Goal: Transaction & Acquisition: Book appointment/travel/reservation

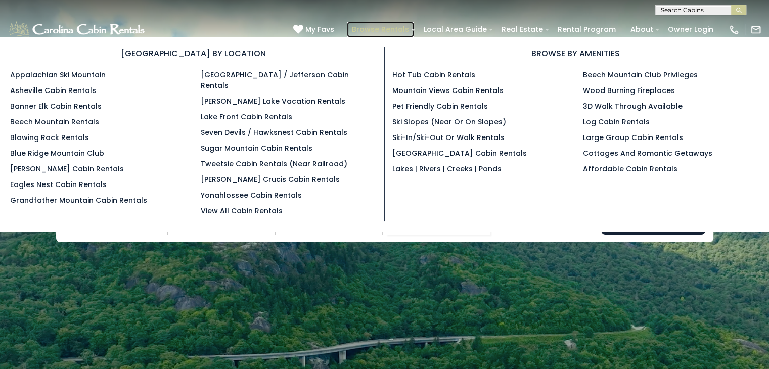
click at [414, 30] on link "Browse Rentals" at bounding box center [380, 30] width 67 height 16
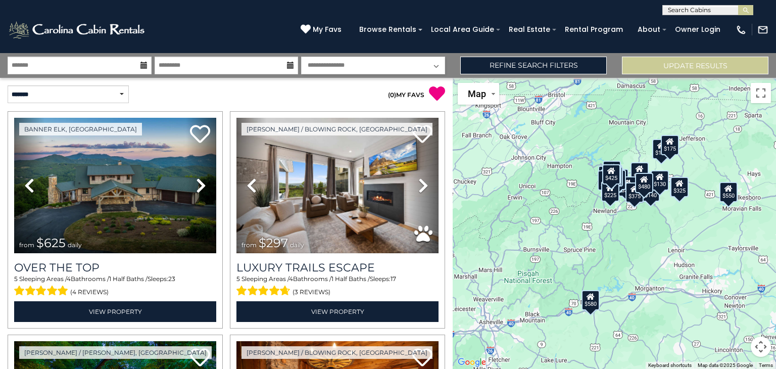
drag, startPoint x: 663, startPoint y: 215, endPoint x: 672, endPoint y: 202, distance: 16.0
click at [672, 202] on div "$625 $297 $175 $165 $300 $580 $290 $424 $395 $270 $185 $265 $230 $550 $349 $230…" at bounding box center [614, 223] width 323 height 291
click at [679, 192] on div "$325" at bounding box center [680, 187] width 18 height 20
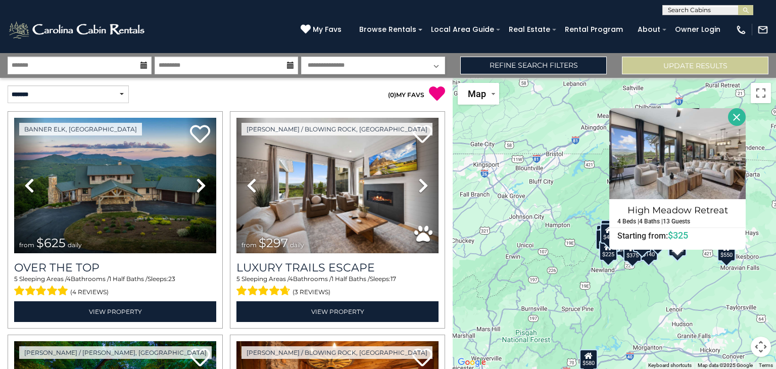
click at [738, 112] on button "Close" at bounding box center [737, 117] width 18 height 18
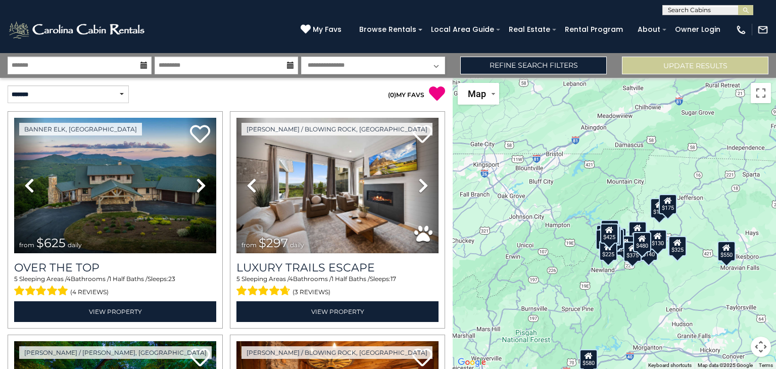
click at [730, 253] on div "$550" at bounding box center [727, 251] width 18 height 20
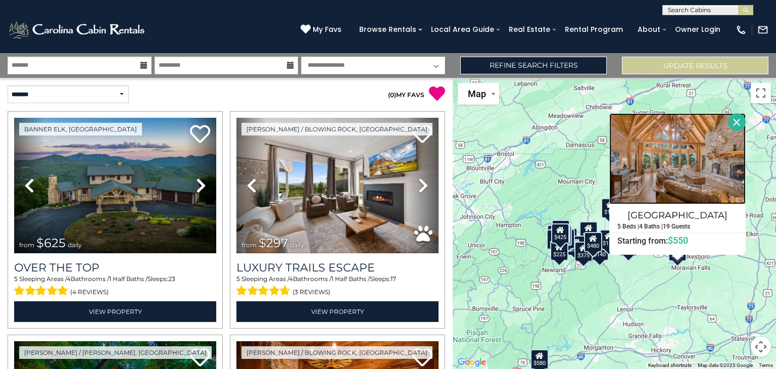
click at [662, 178] on img at bounding box center [678, 158] width 136 height 91
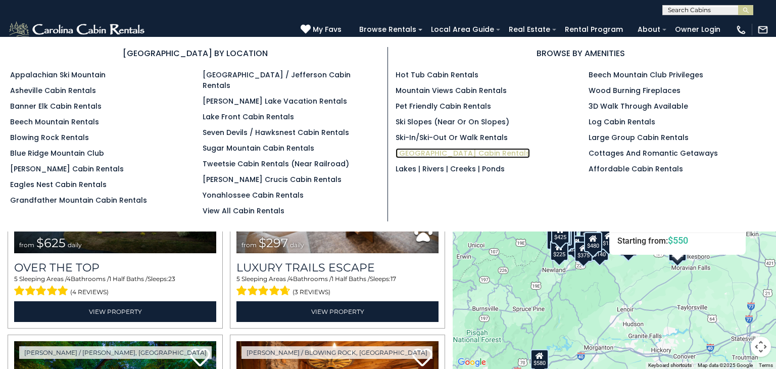
click at [435, 155] on link "[GEOGRAPHIC_DATA] Cabin Rentals" at bounding box center [463, 153] width 134 height 10
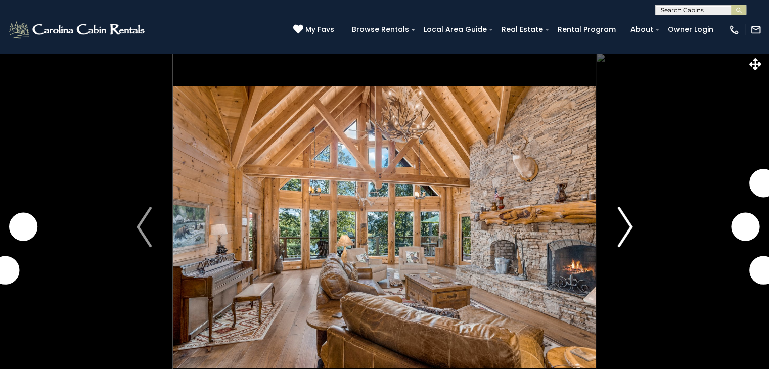
click at [615, 226] on button "Next" at bounding box center [625, 227] width 58 height 349
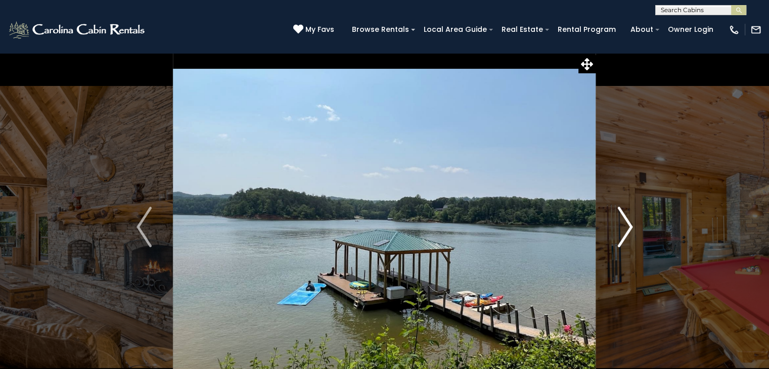
click at [615, 226] on button "Next" at bounding box center [625, 227] width 58 height 349
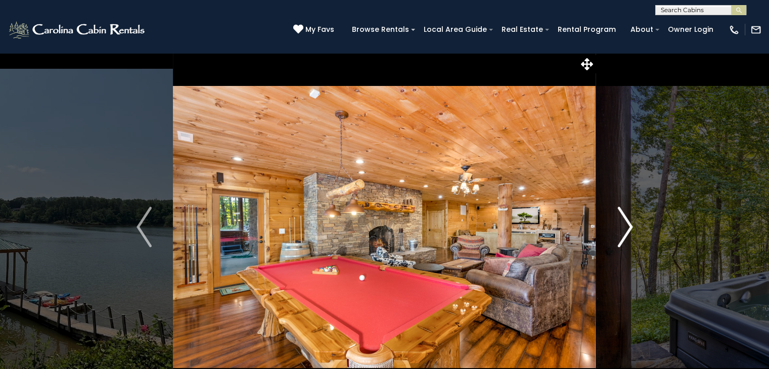
click at [615, 226] on button "Next" at bounding box center [625, 227] width 58 height 349
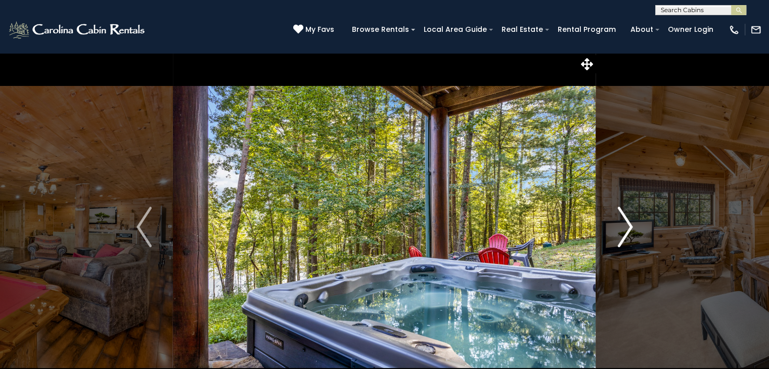
click at [615, 226] on button "Next" at bounding box center [625, 227] width 58 height 349
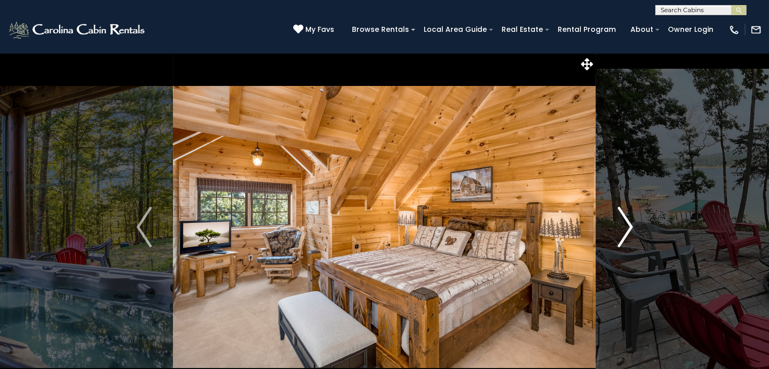
click at [615, 226] on button "Next" at bounding box center [625, 227] width 58 height 349
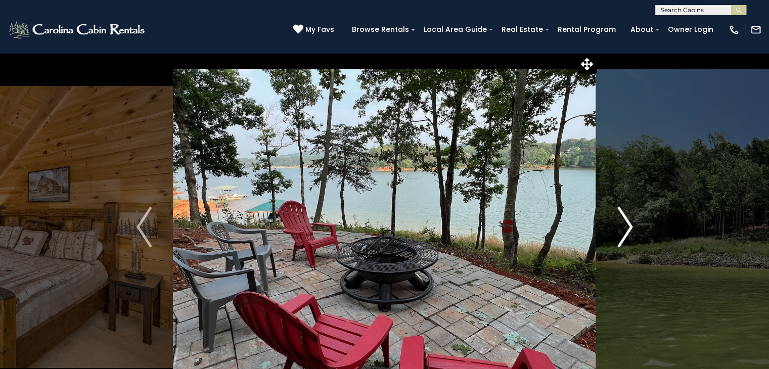
click at [615, 226] on button "Next" at bounding box center [625, 227] width 58 height 349
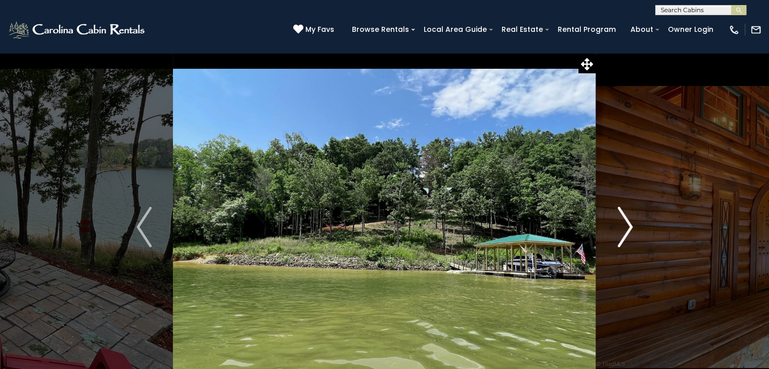
click at [615, 226] on button "Next" at bounding box center [625, 227] width 58 height 349
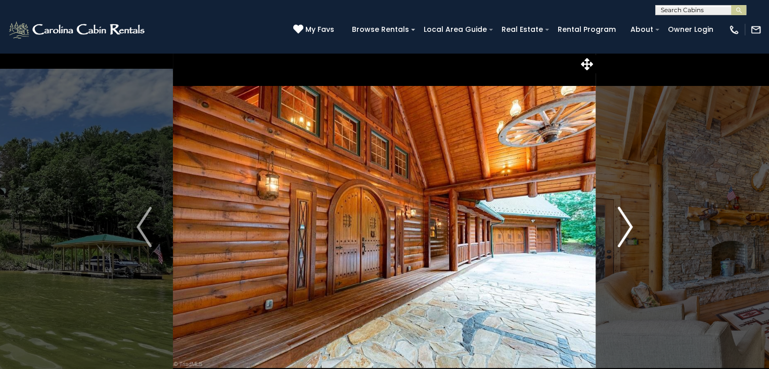
click at [615, 226] on button "Next" at bounding box center [625, 227] width 58 height 349
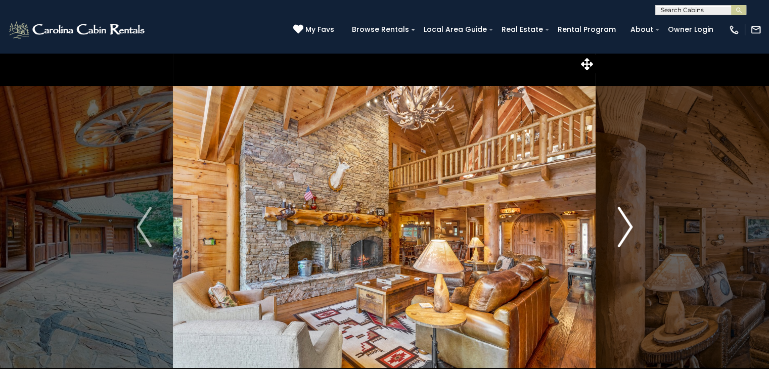
click at [615, 226] on button "Next" at bounding box center [625, 227] width 58 height 349
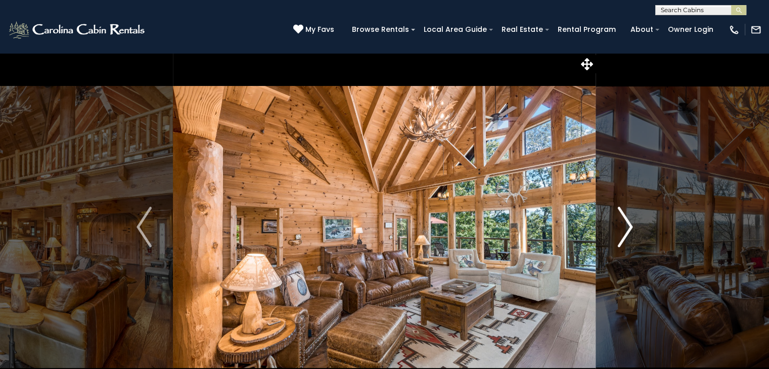
click at [615, 226] on button "Next" at bounding box center [625, 227] width 58 height 349
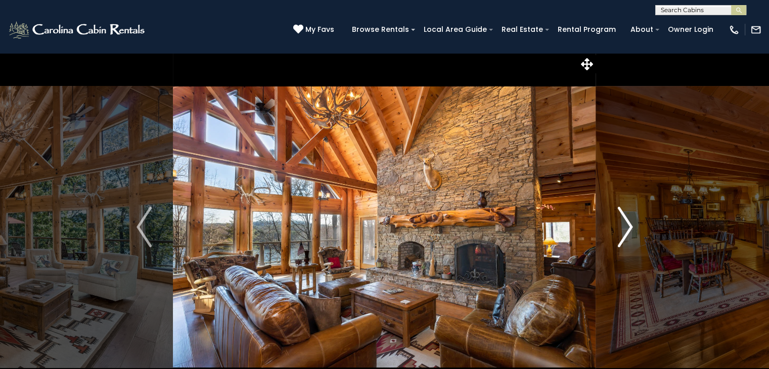
click at [615, 226] on button "Next" at bounding box center [625, 227] width 58 height 349
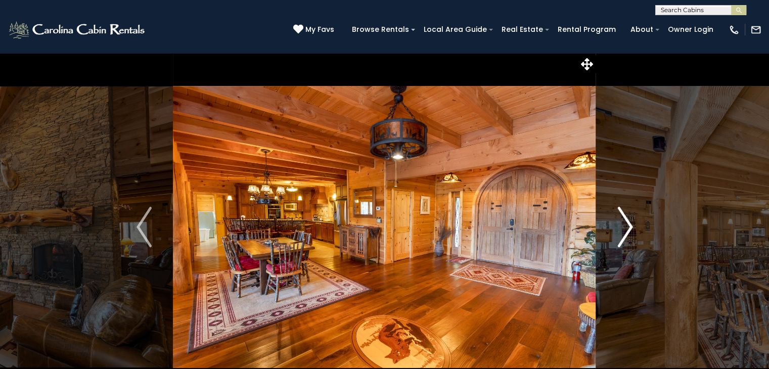
click at [615, 226] on button "Next" at bounding box center [625, 227] width 58 height 349
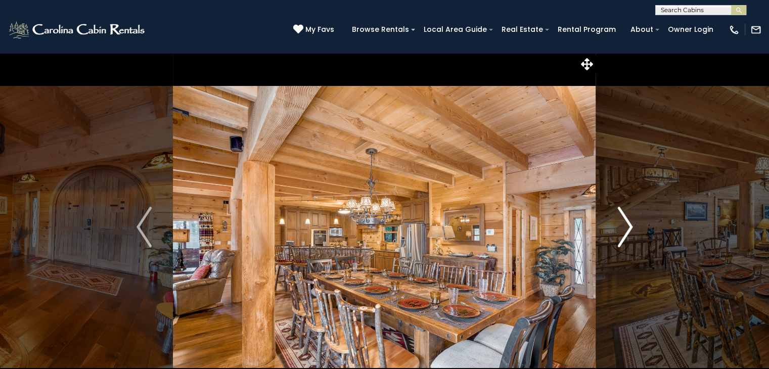
click at [615, 226] on button "Next" at bounding box center [625, 227] width 58 height 349
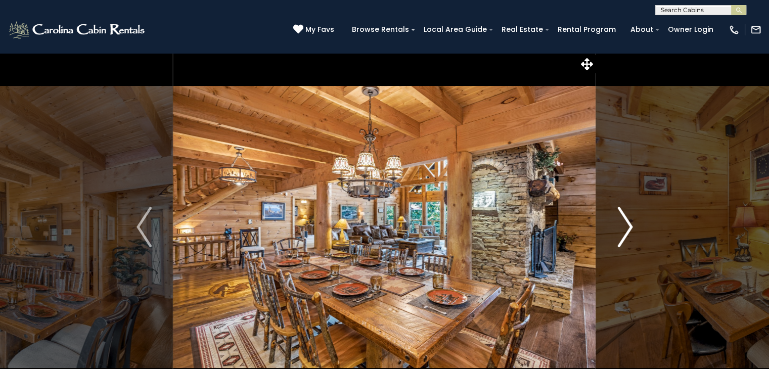
click at [615, 226] on button "Next" at bounding box center [625, 227] width 58 height 349
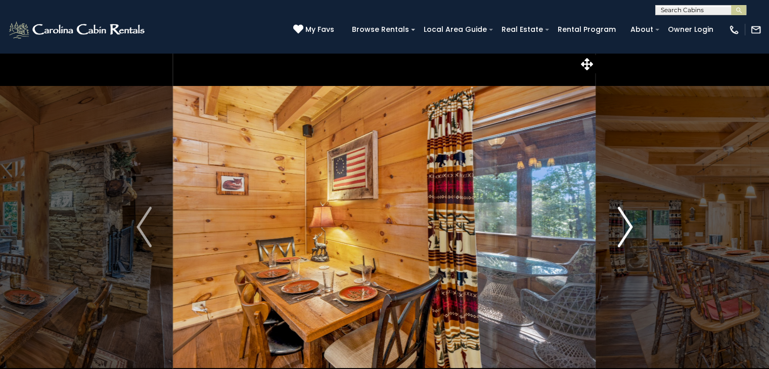
click at [615, 226] on button "Next" at bounding box center [625, 227] width 58 height 349
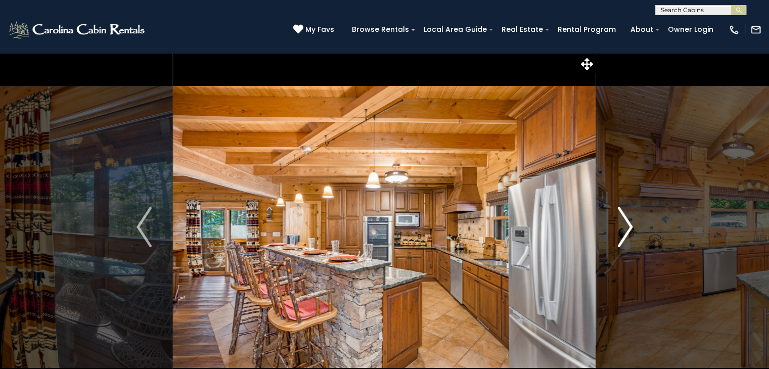
click at [615, 226] on button "Next" at bounding box center [625, 227] width 58 height 349
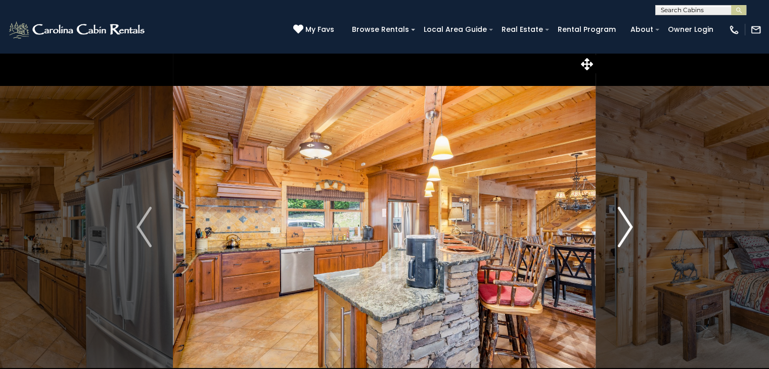
click at [615, 226] on button "Next" at bounding box center [625, 227] width 58 height 349
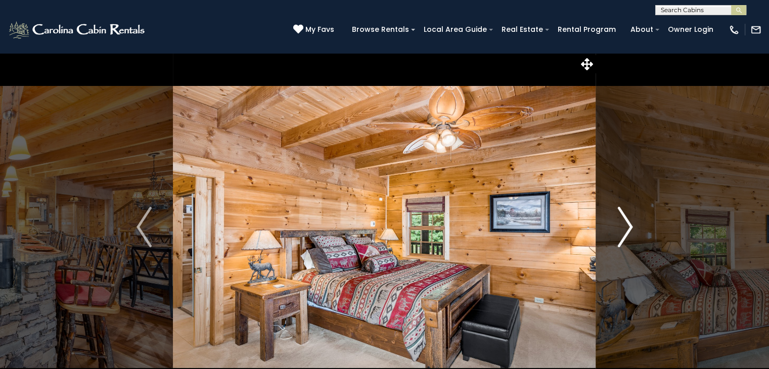
click at [615, 226] on button "Next" at bounding box center [625, 227] width 58 height 349
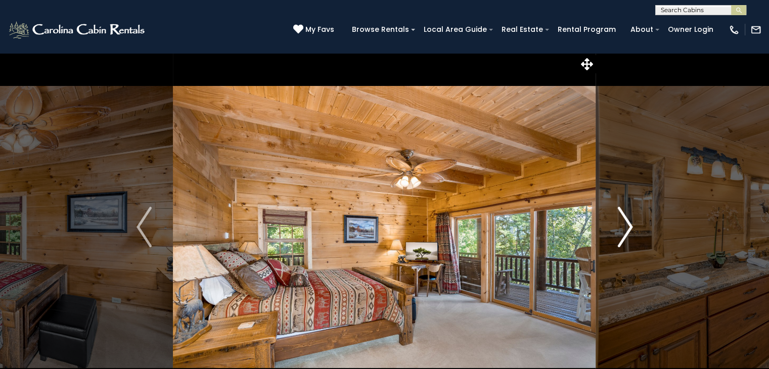
click at [615, 226] on button "Next" at bounding box center [625, 227] width 58 height 349
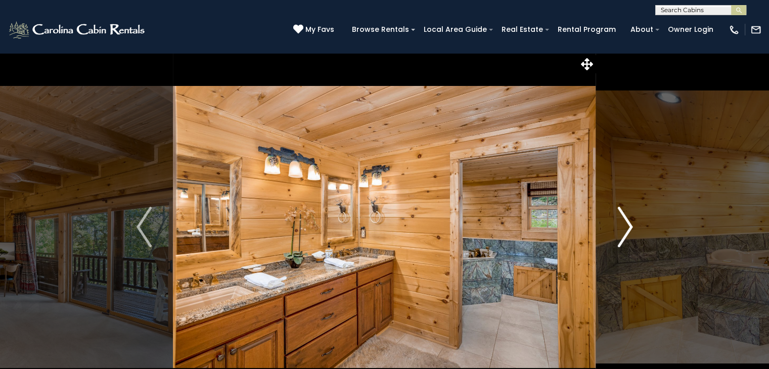
click at [615, 226] on button "Next" at bounding box center [625, 227] width 58 height 349
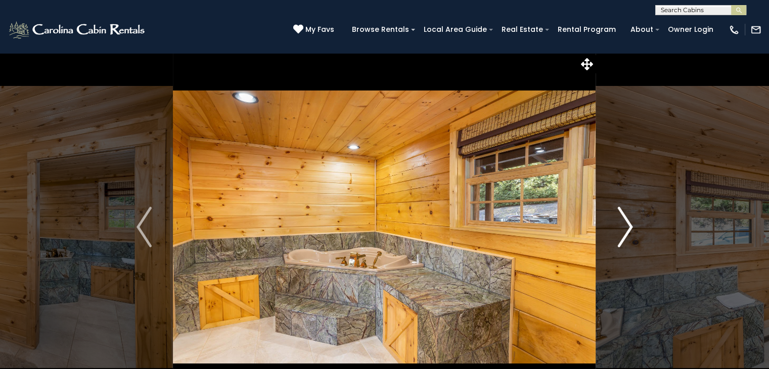
click at [615, 226] on button "Next" at bounding box center [625, 227] width 58 height 349
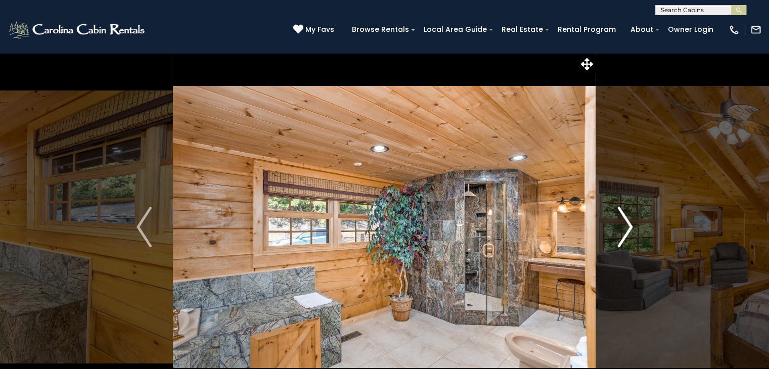
click at [615, 226] on button "Next" at bounding box center [625, 227] width 58 height 349
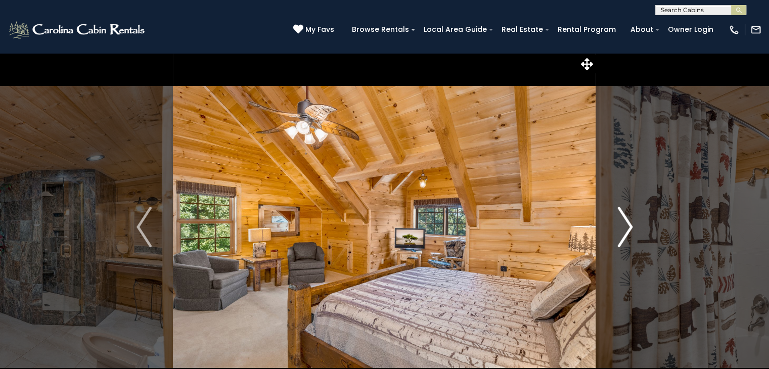
click at [615, 226] on button "Next" at bounding box center [625, 227] width 58 height 349
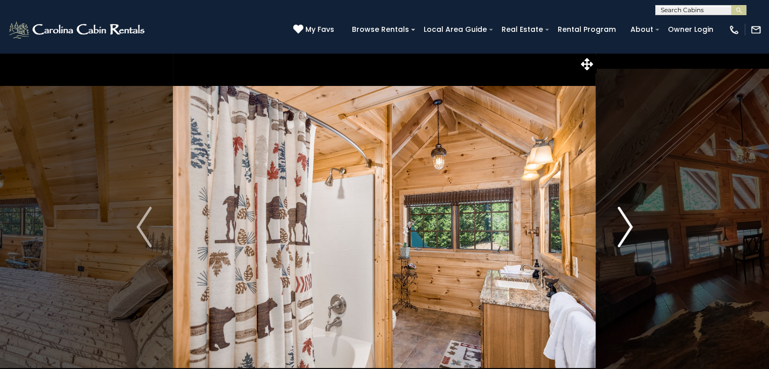
click at [615, 226] on button "Next" at bounding box center [625, 227] width 58 height 349
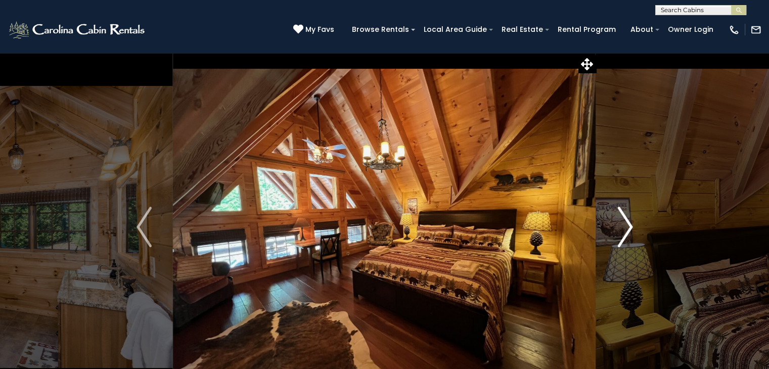
click at [615, 226] on button "Next" at bounding box center [625, 227] width 58 height 349
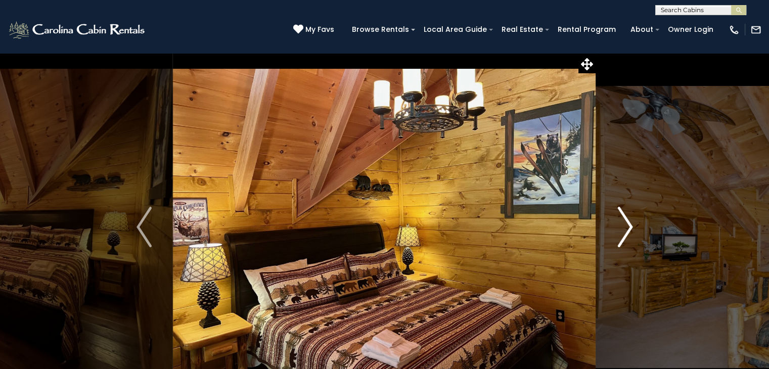
click at [615, 226] on button "Next" at bounding box center [625, 227] width 58 height 349
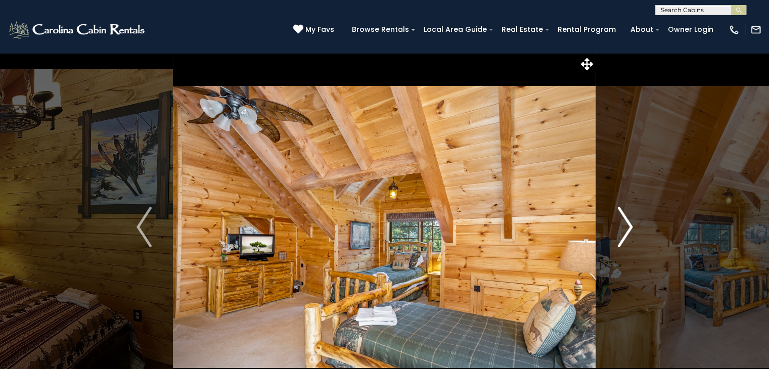
click at [615, 226] on button "Next" at bounding box center [625, 227] width 58 height 349
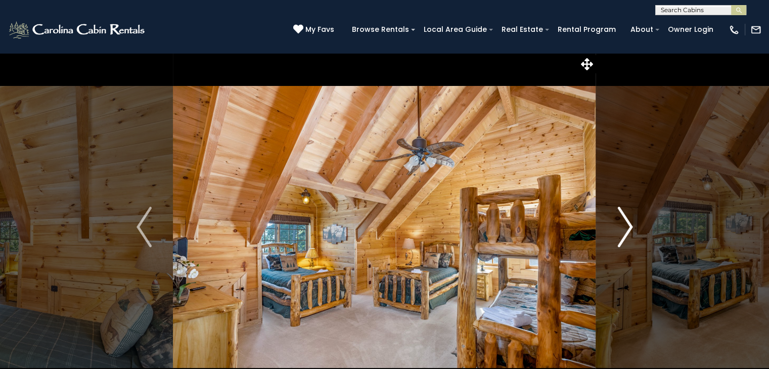
click at [615, 226] on button "Next" at bounding box center [625, 227] width 58 height 349
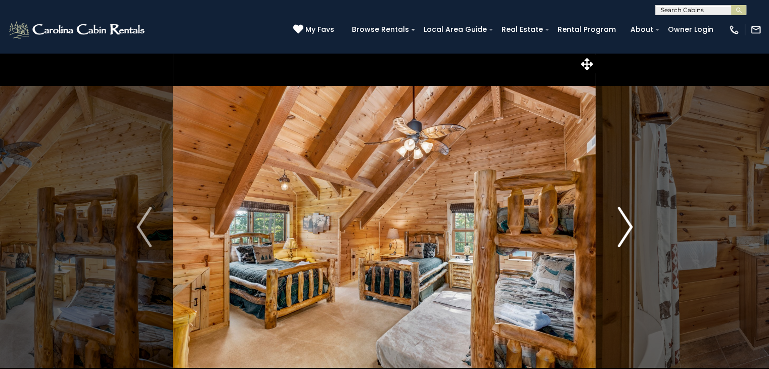
click at [615, 226] on button "Next" at bounding box center [625, 227] width 58 height 349
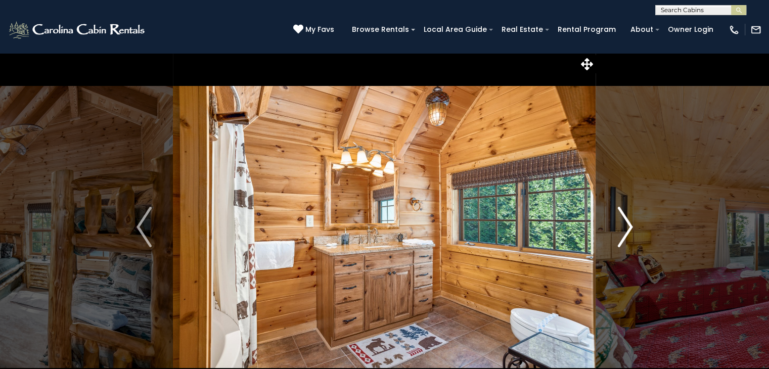
click at [615, 226] on button "Next" at bounding box center [625, 227] width 58 height 349
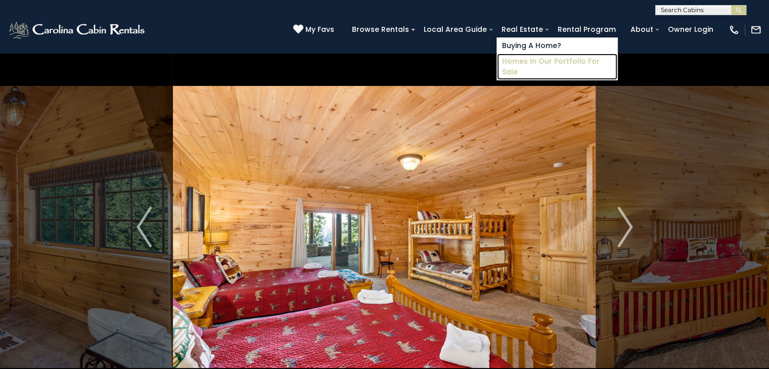
click at [527, 61] on link "Homes in Our Portfolio For Sale" at bounding box center [557, 67] width 120 height 26
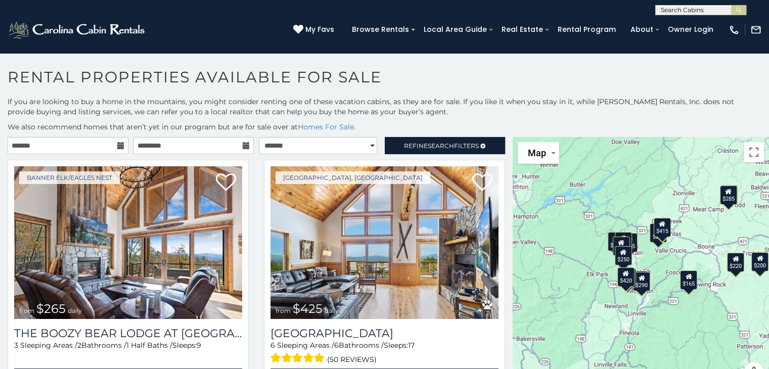
click at [657, 229] on div "$415" at bounding box center [661, 227] width 17 height 19
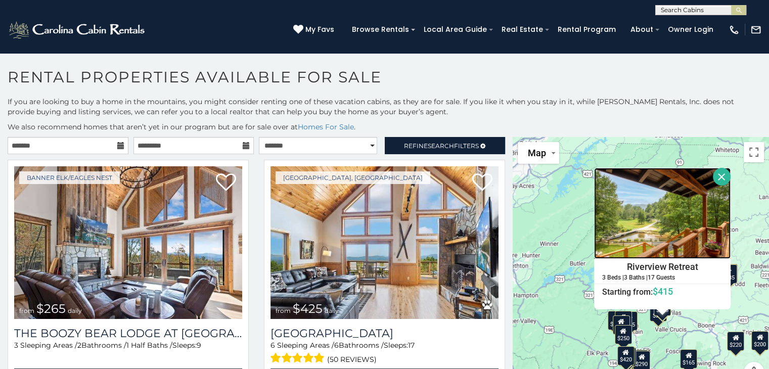
click at [657, 229] on img at bounding box center [662, 213] width 136 height 91
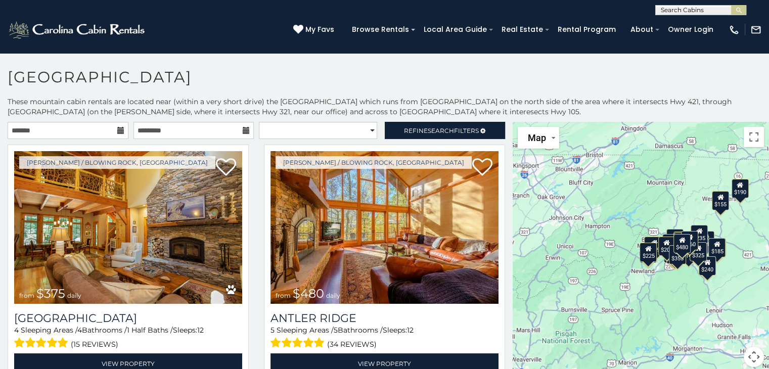
click at [734, 189] on div "$190" at bounding box center [739, 187] width 17 height 19
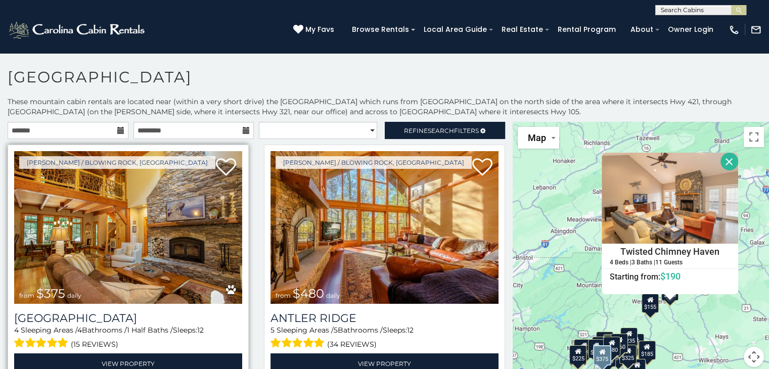
click at [150, 240] on img at bounding box center [128, 227] width 228 height 153
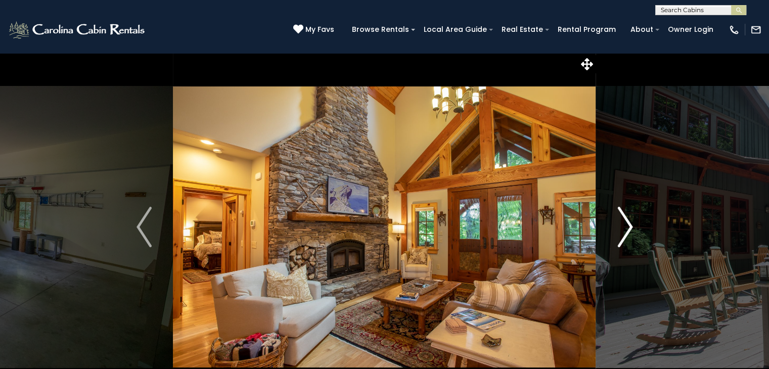
click at [624, 221] on img "Next" at bounding box center [624, 227] width 15 height 40
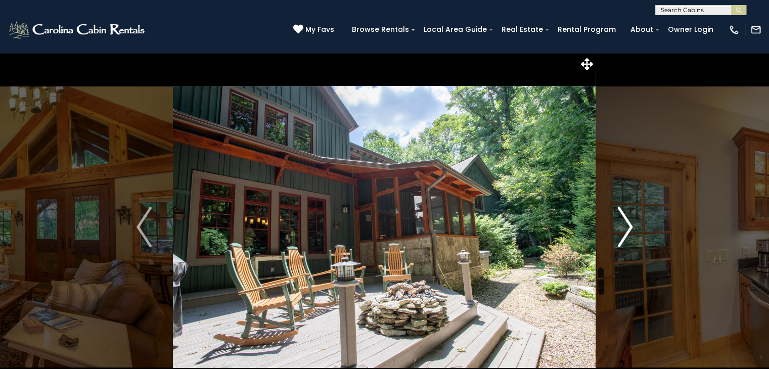
click at [624, 221] on img "Next" at bounding box center [624, 227] width 15 height 40
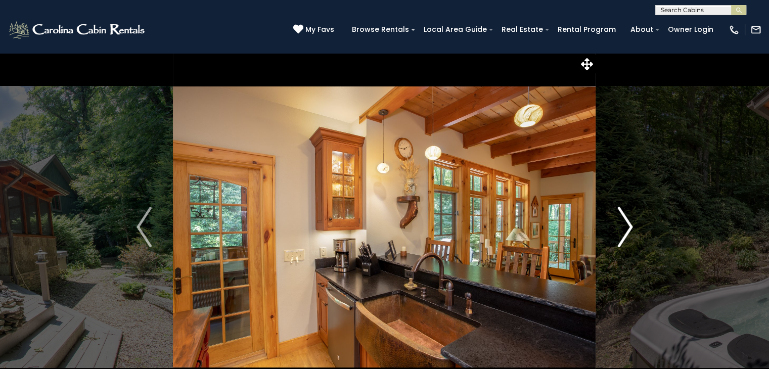
click at [624, 221] on img "Next" at bounding box center [624, 227] width 15 height 40
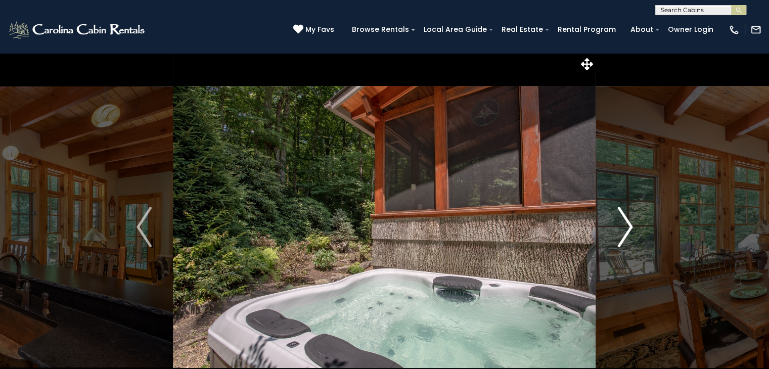
click at [624, 221] on img "Next" at bounding box center [624, 227] width 15 height 40
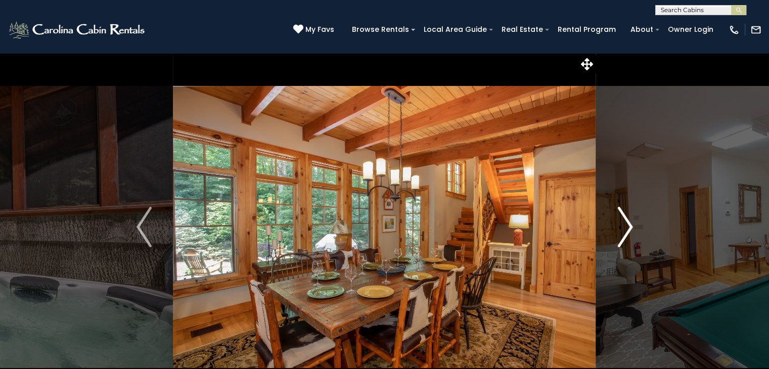
click at [624, 221] on img "Next" at bounding box center [624, 227] width 15 height 40
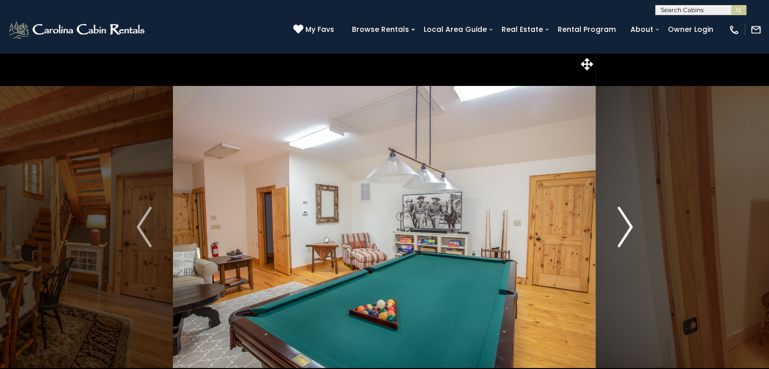
click at [624, 221] on img "Next" at bounding box center [624, 227] width 15 height 40
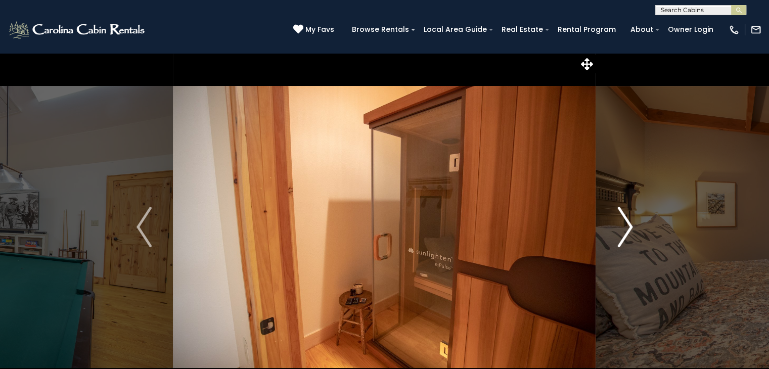
click at [624, 221] on img "Next" at bounding box center [624, 227] width 15 height 40
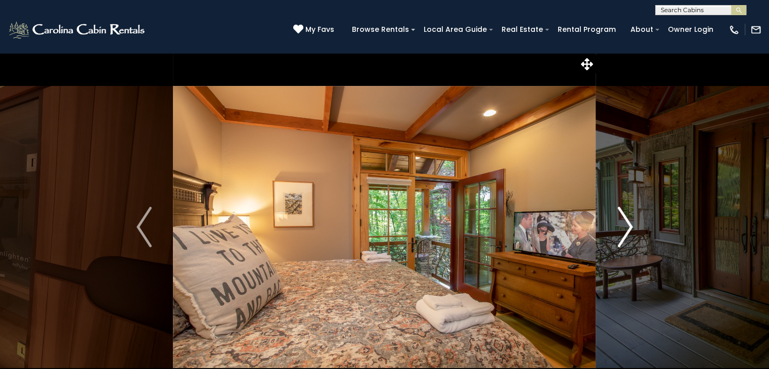
click at [624, 221] on img "Next" at bounding box center [624, 227] width 15 height 40
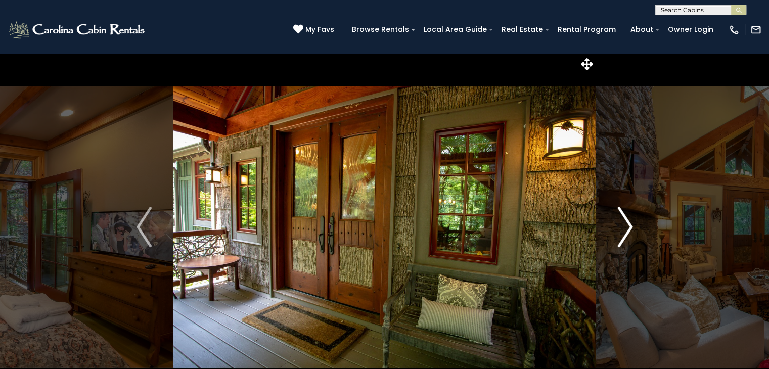
click at [624, 221] on img "Next" at bounding box center [624, 227] width 15 height 40
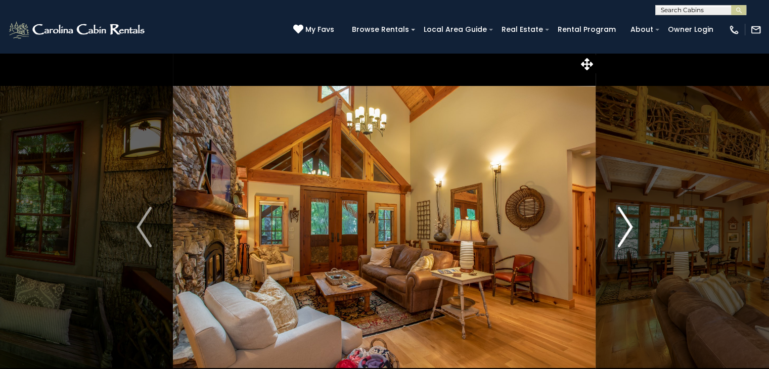
click at [624, 221] on img "Next" at bounding box center [624, 227] width 15 height 40
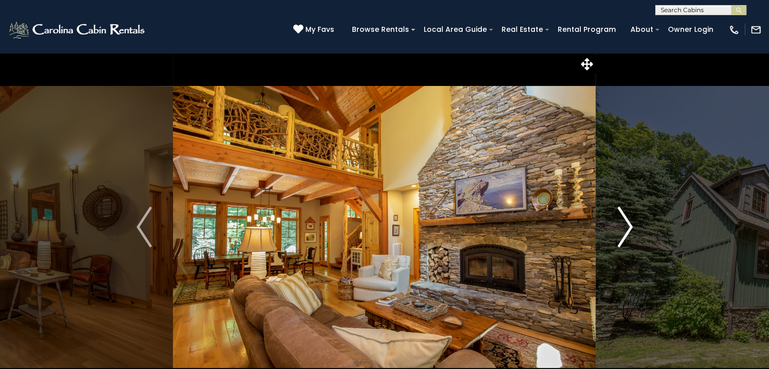
click at [624, 221] on img "Next" at bounding box center [624, 227] width 15 height 40
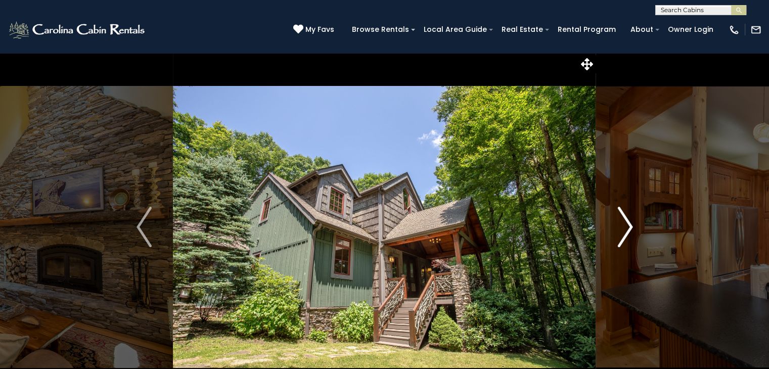
click at [624, 221] on img "Next" at bounding box center [624, 227] width 15 height 40
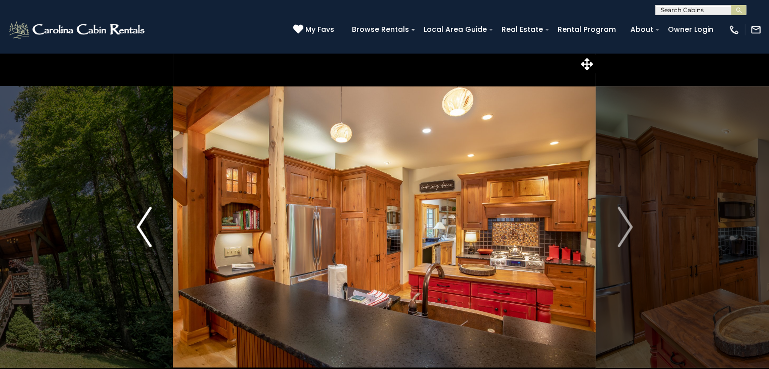
click at [152, 225] on button "Previous" at bounding box center [144, 227] width 58 height 349
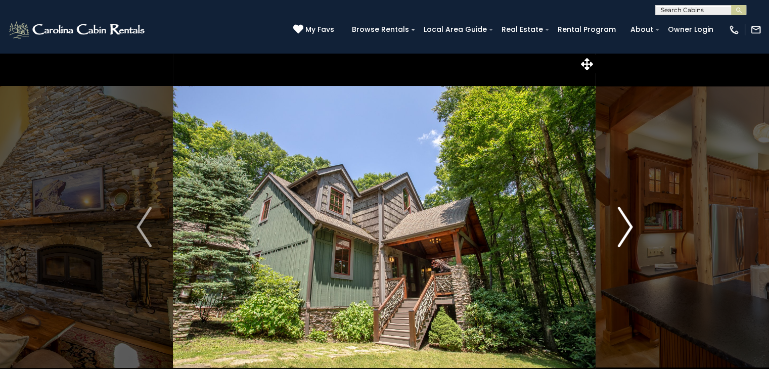
click at [625, 227] on img "Next" at bounding box center [624, 227] width 15 height 40
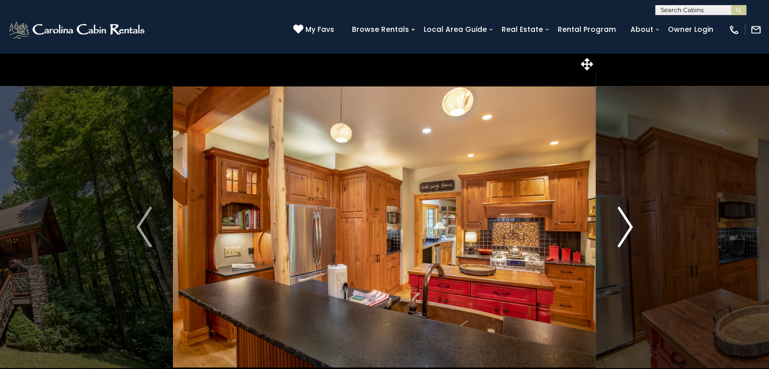
click at [625, 227] on img "Next" at bounding box center [624, 227] width 15 height 40
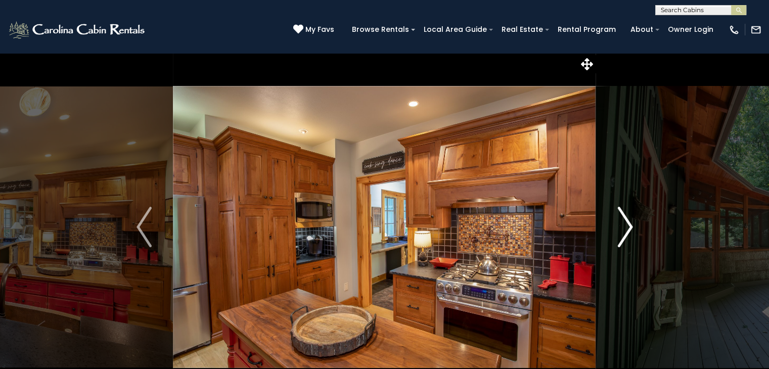
click at [621, 219] on img "Next" at bounding box center [624, 227] width 15 height 40
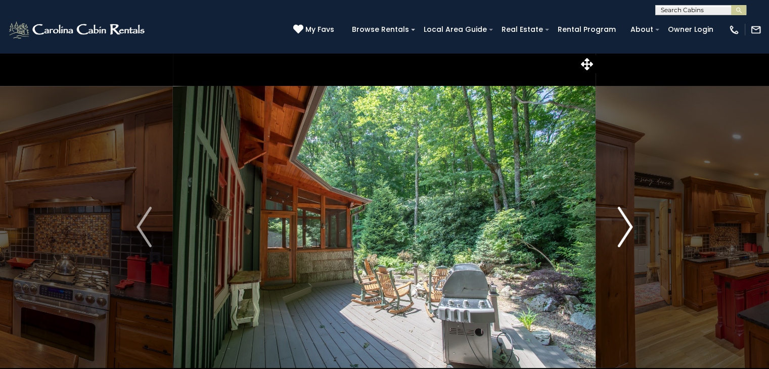
click at [625, 231] on img "Next" at bounding box center [624, 227] width 15 height 40
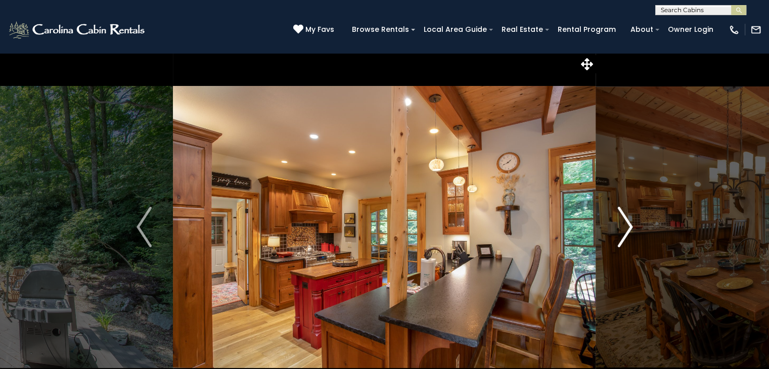
click at [625, 231] on img "Next" at bounding box center [624, 227] width 15 height 40
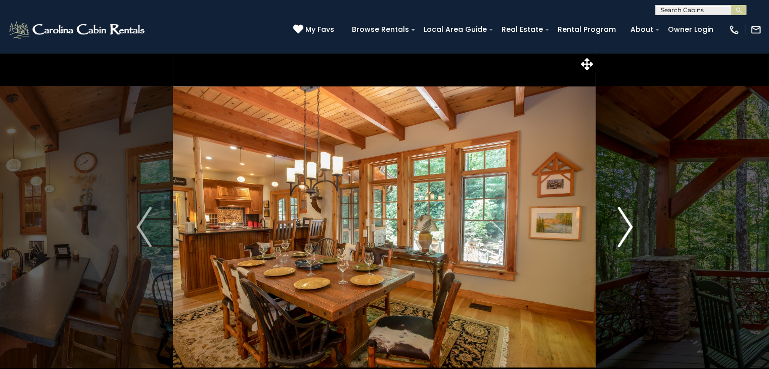
click at [625, 231] on img "Next" at bounding box center [624, 227] width 15 height 40
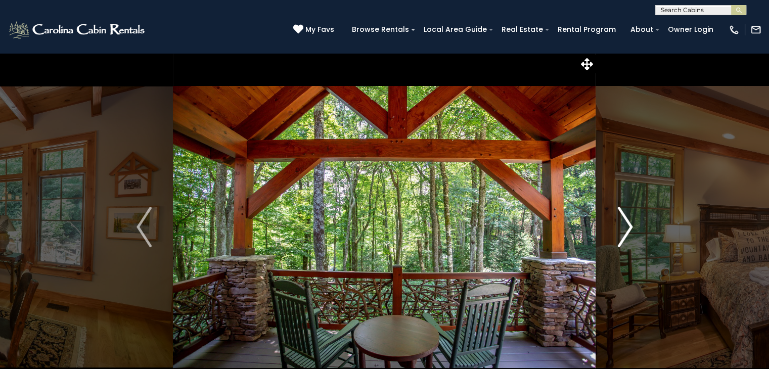
click at [625, 231] on img "Next" at bounding box center [624, 227] width 15 height 40
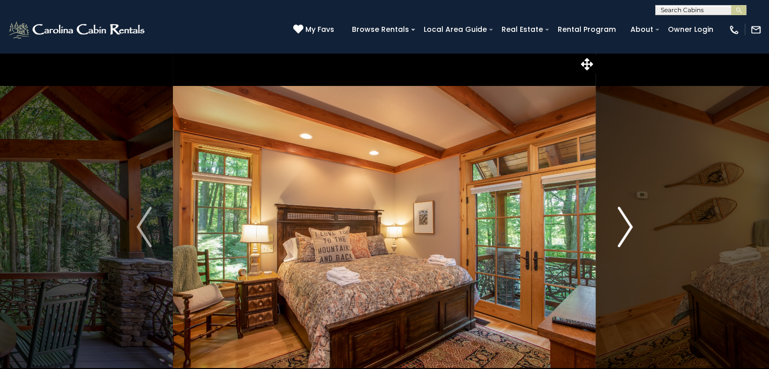
click at [625, 231] on img "Next" at bounding box center [624, 227] width 15 height 40
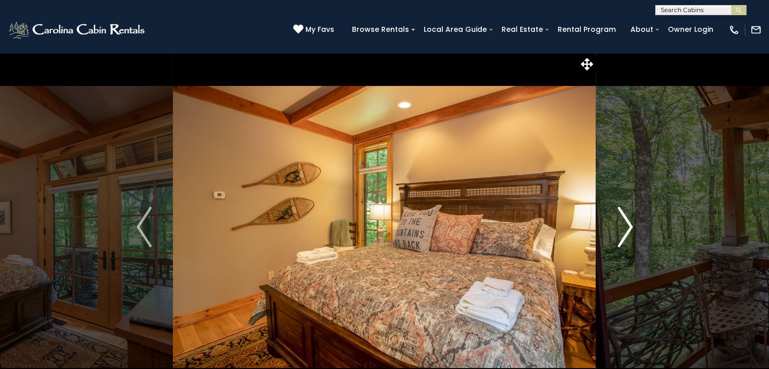
click at [625, 231] on img "Next" at bounding box center [624, 227] width 15 height 40
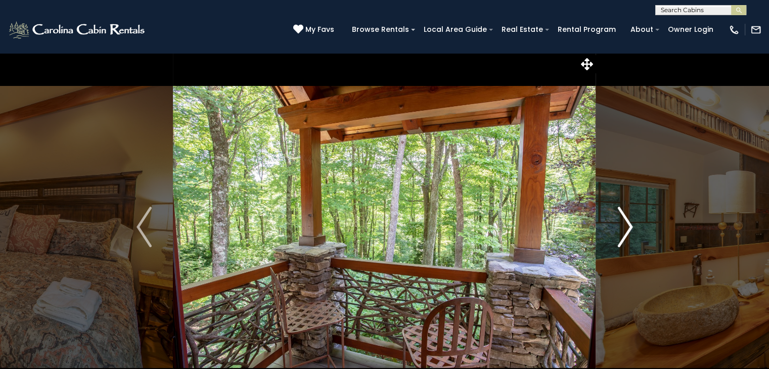
click at [625, 231] on img "Next" at bounding box center [624, 227] width 15 height 40
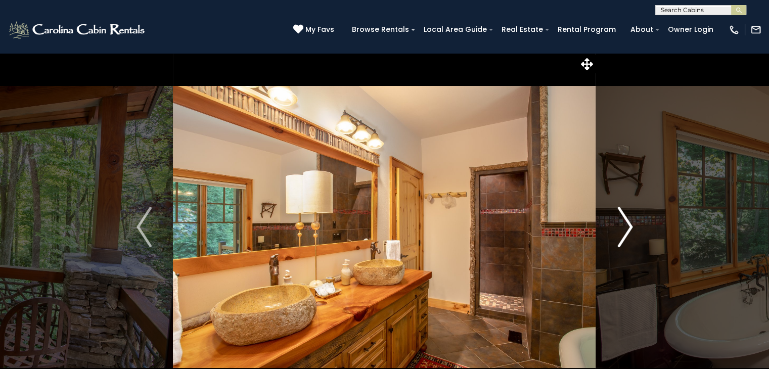
click at [625, 231] on img "Next" at bounding box center [624, 227] width 15 height 40
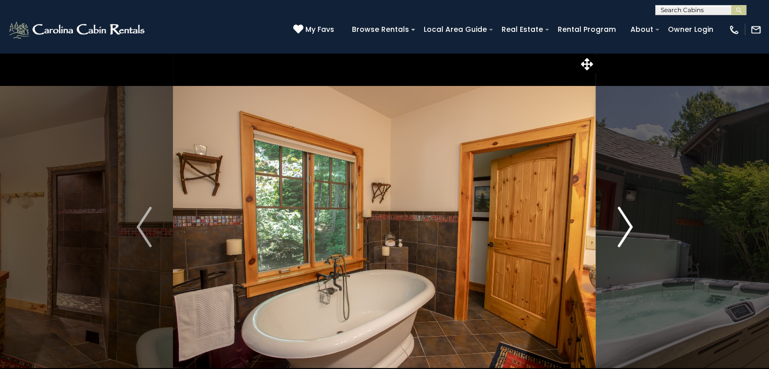
click at [625, 231] on img "Next" at bounding box center [624, 227] width 15 height 40
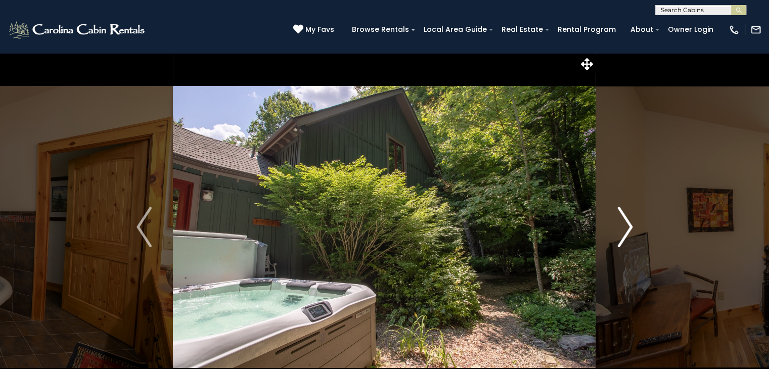
click at [625, 231] on img "Next" at bounding box center [624, 227] width 15 height 40
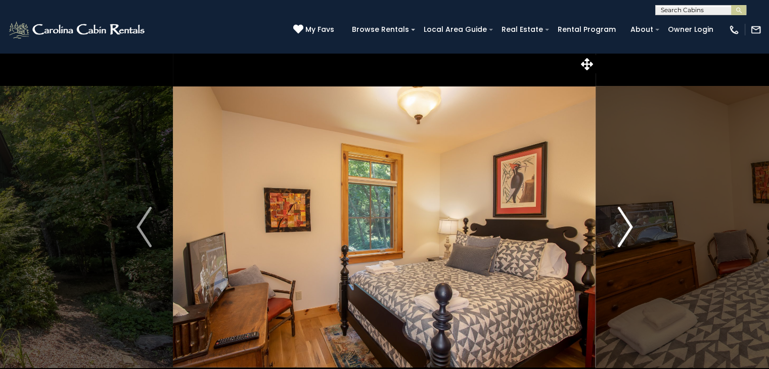
click at [625, 231] on img "Next" at bounding box center [624, 227] width 15 height 40
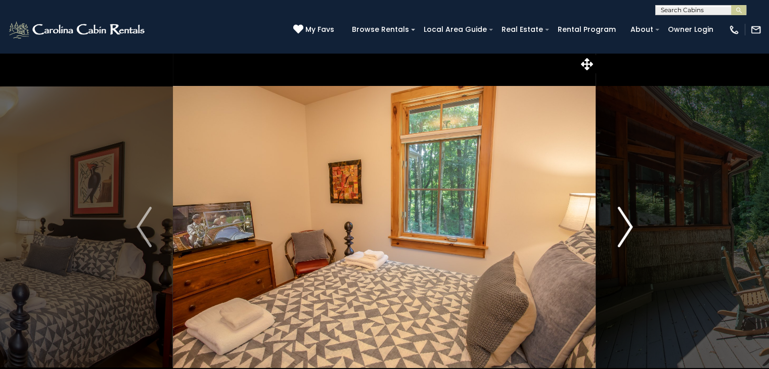
click at [625, 231] on img "Next" at bounding box center [624, 227] width 15 height 40
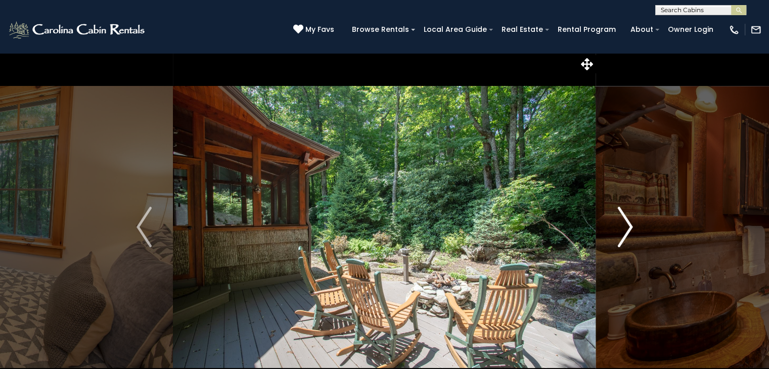
click at [625, 231] on img "Next" at bounding box center [624, 227] width 15 height 40
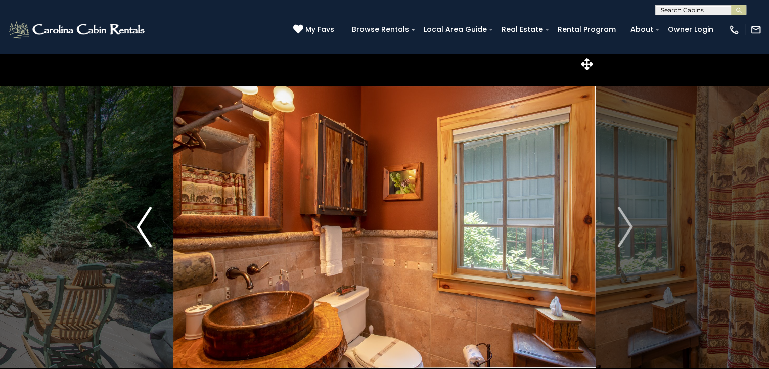
click at [137, 219] on img "Previous" at bounding box center [143, 227] width 15 height 40
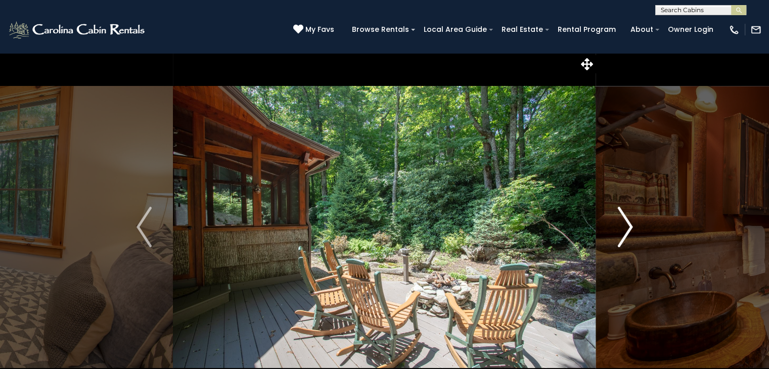
click at [617, 230] on img "Next" at bounding box center [624, 227] width 15 height 40
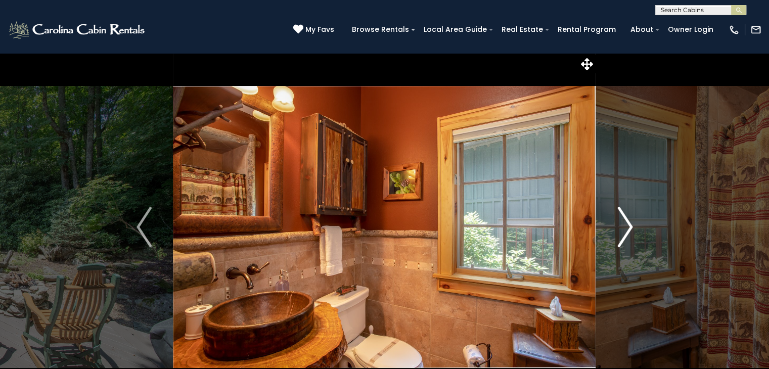
click at [617, 230] on img "Next" at bounding box center [624, 227] width 15 height 40
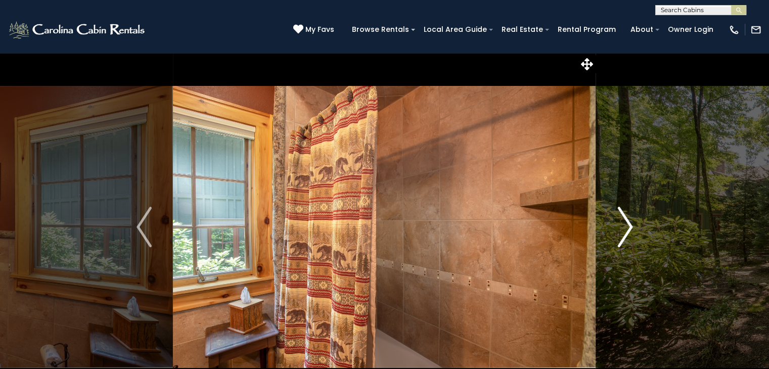
click at [617, 230] on img "Next" at bounding box center [624, 227] width 15 height 40
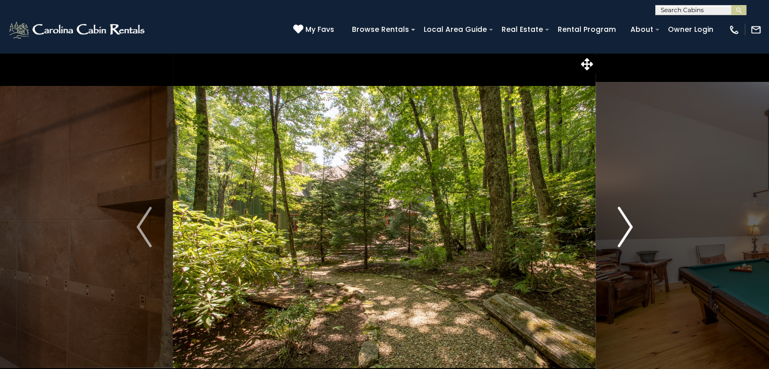
click at [617, 230] on img "Next" at bounding box center [624, 227] width 15 height 40
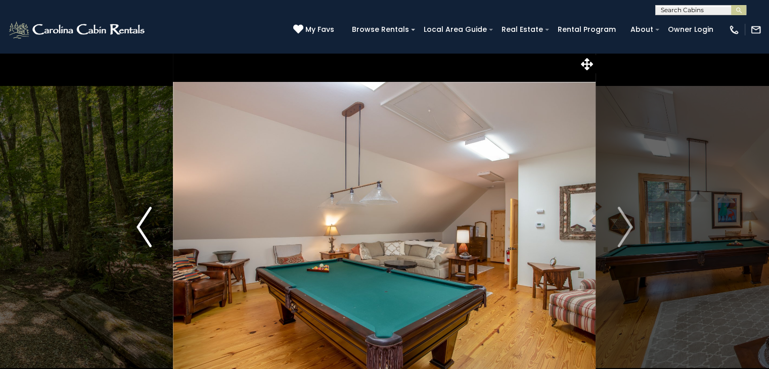
click at [157, 227] on button "Previous" at bounding box center [144, 227] width 58 height 349
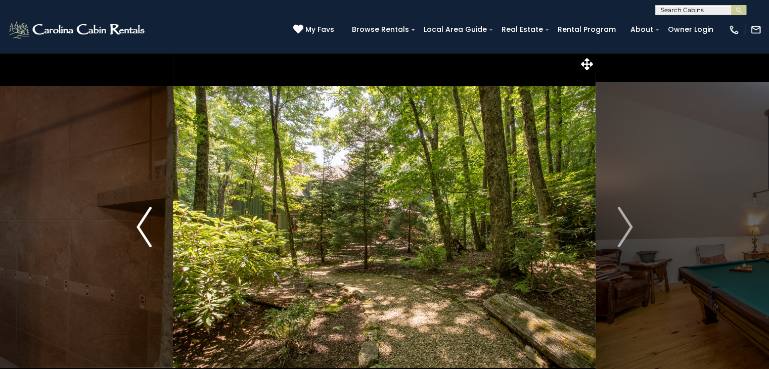
click at [157, 227] on button "Previous" at bounding box center [144, 227] width 58 height 349
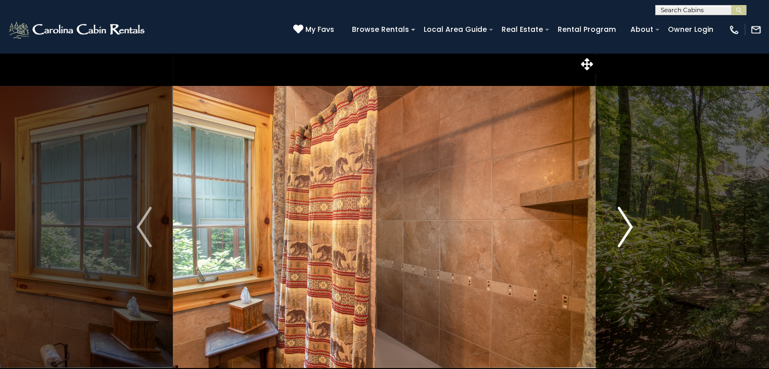
click at [631, 233] on img "Next" at bounding box center [624, 227] width 15 height 40
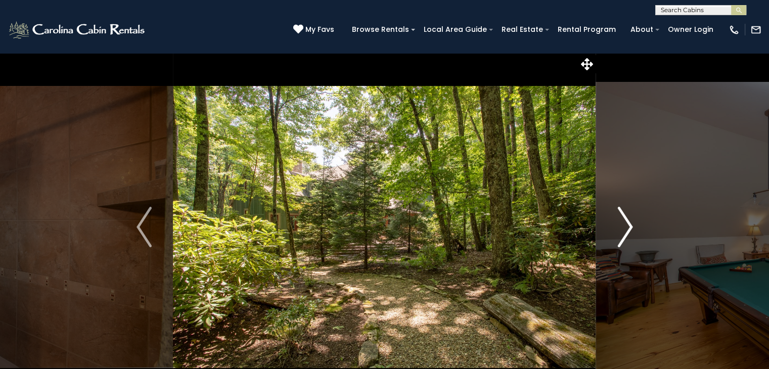
click at [631, 233] on img "Next" at bounding box center [624, 227] width 15 height 40
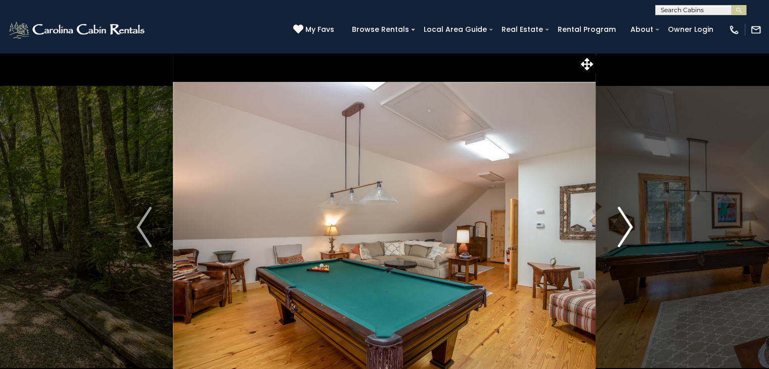
click at [631, 233] on img "Next" at bounding box center [624, 227] width 15 height 40
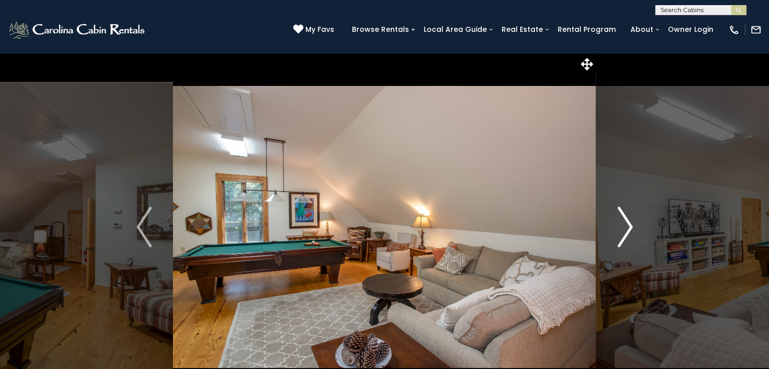
click at [631, 233] on img "Next" at bounding box center [624, 227] width 15 height 40
